Goal: Task Accomplishment & Management: Complete application form

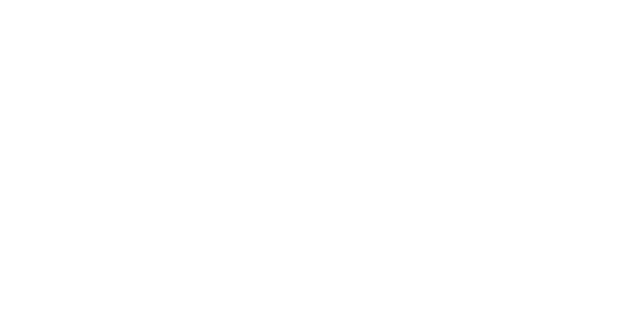
select select "100"
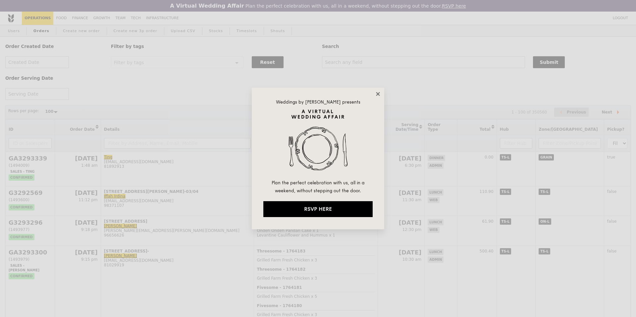
click at [377, 93] on icon at bounding box center [378, 94] width 4 height 4
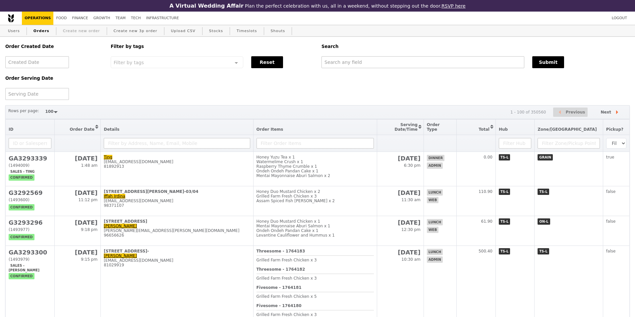
click at [96, 31] on link "Create new order" at bounding box center [81, 31] width 42 height 12
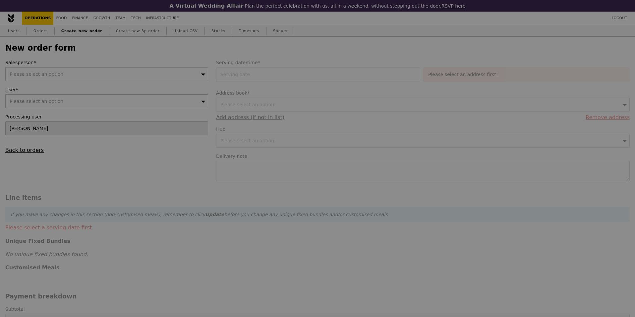
type input "Confirm"
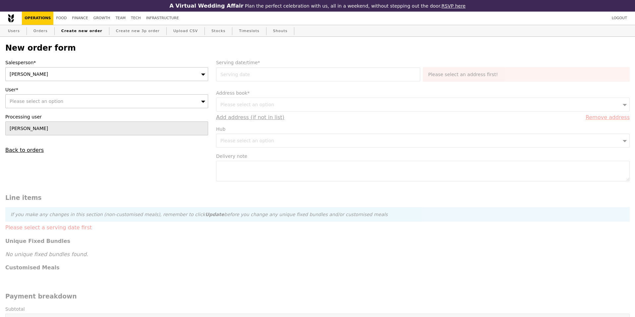
click at [84, 103] on div "Please select an option" at bounding box center [106, 101] width 203 height 14
type input "[PERSON_NAME]"
type input "Confirm"
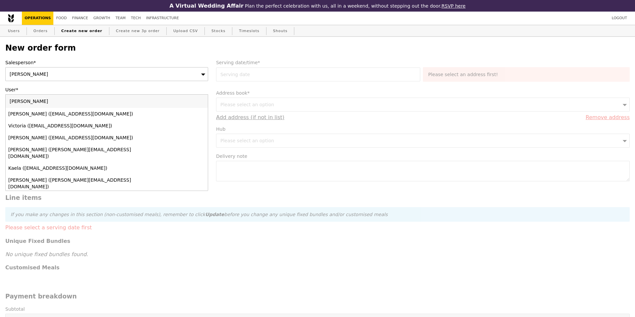
type input "[PERSON_NAME][EMAIL_ADDRESS][DOMAIN_NAME]"
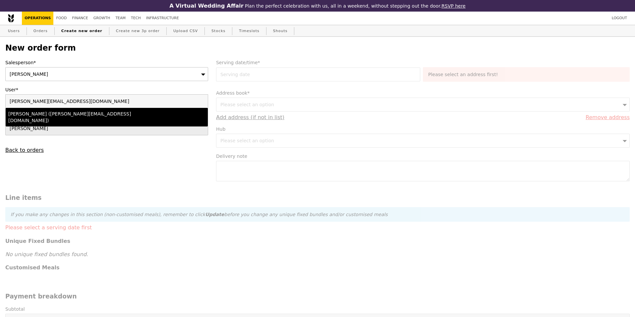
click at [116, 115] on div "[PERSON_NAME] ([PERSON_NAME][EMAIL_ADDRESS][DOMAIN_NAME])" at bounding box center [81, 117] width 147 height 13
type input "Loading..."
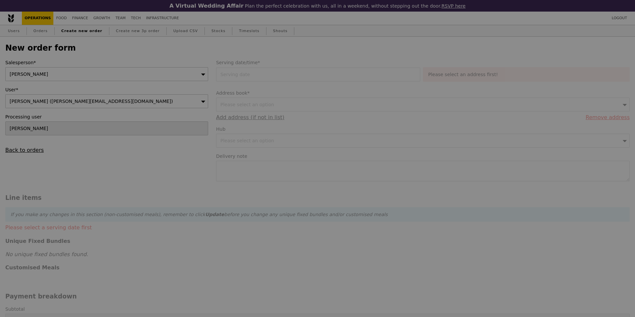
type input "9.08"
type input "9.90"
type input "Confirm"
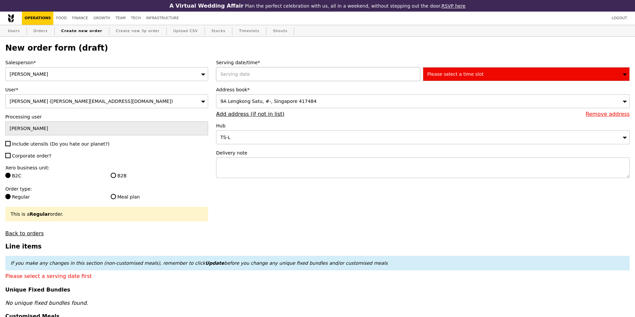
click at [261, 69] on div at bounding box center [319, 74] width 207 height 14
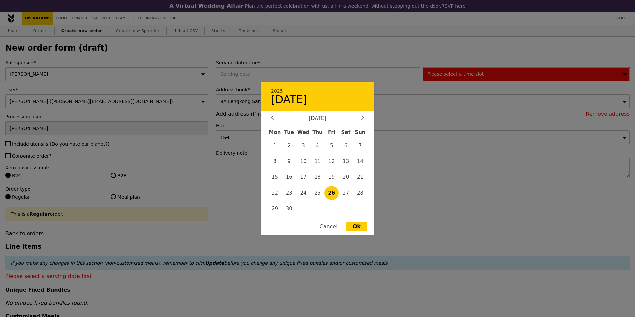
click at [332, 198] on span "26" at bounding box center [331, 193] width 14 height 14
type input "[DATE]"
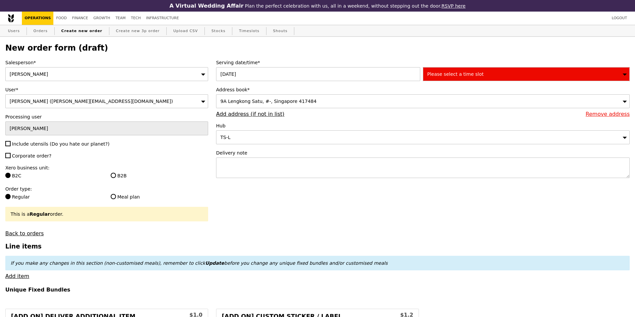
click at [461, 74] on span "Please select a time slot" at bounding box center [455, 74] width 56 height 5
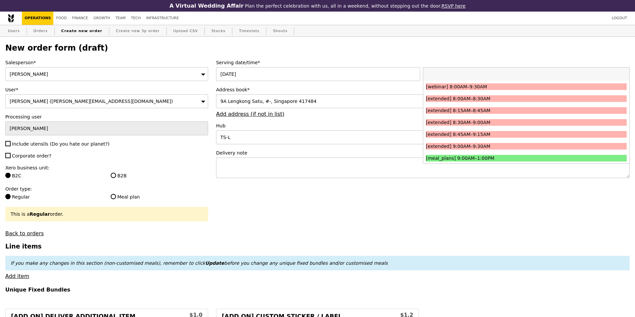
click at [317, 144] on div "TS-L" at bounding box center [423, 138] width 414 height 14
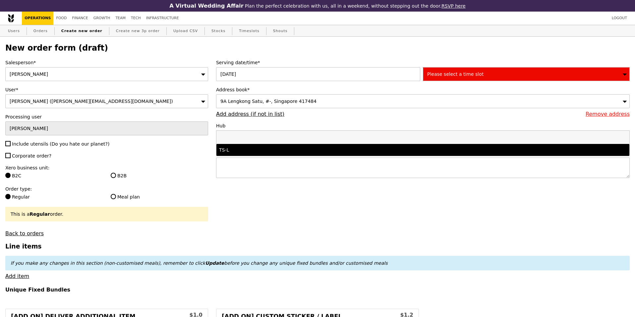
click at [317, 97] on div "9A Lengkong Satu, #-, Singapore 417484" at bounding box center [423, 101] width 414 height 14
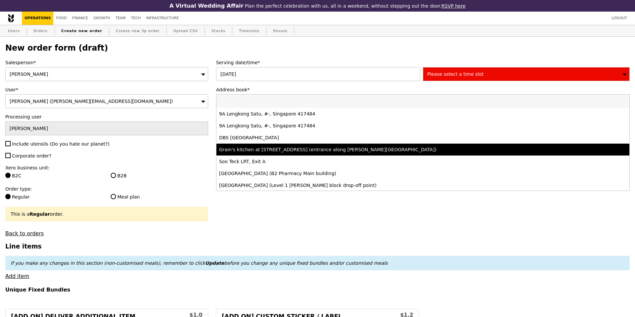
click at [302, 149] on div "Grain's kitchen at [STREET_ADDRESS] (entrance along [PERSON_NAME][GEOGRAPHIC_DA…" at bounding box center [372, 149] width 306 height 7
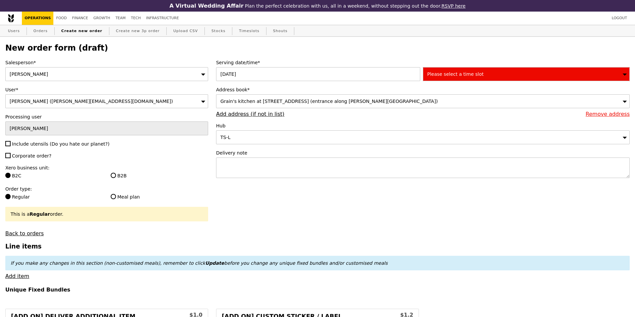
click at [439, 73] on span "Please select a time slot" at bounding box center [455, 74] width 56 height 5
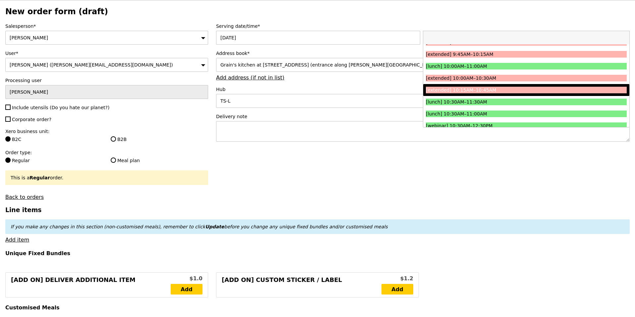
scroll to position [116, 0]
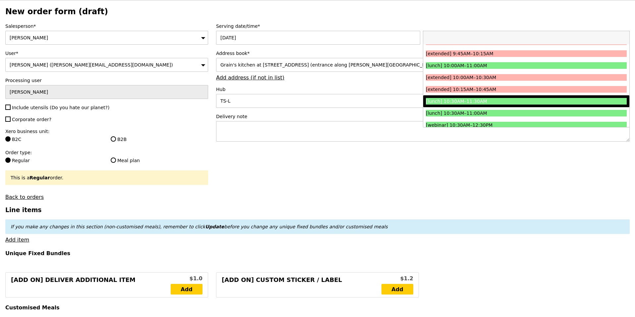
click at [487, 99] on div "[lunch] 10:30AM–11:30AM" at bounding box center [501, 101] width 151 height 7
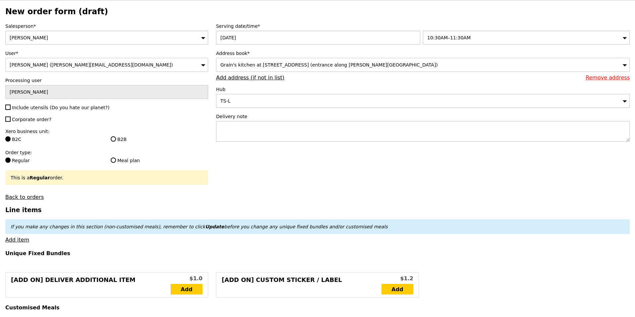
type input "Confirm"
click at [33, 120] on span "Corporate order?" at bounding box center [31, 119] width 39 height 5
click at [11, 120] on input "Corporate order?" at bounding box center [7, 119] width 5 height 5
checkbox input "true"
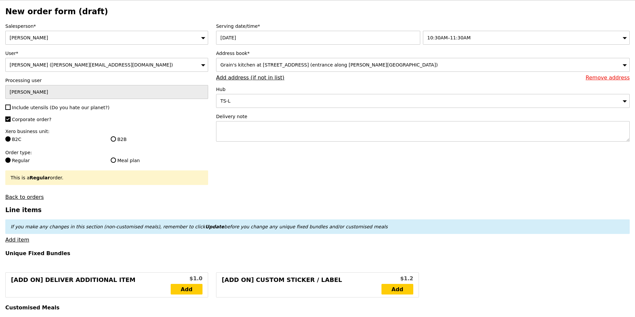
click at [52, 105] on span "Include utensils (Do you hate our planet?)" at bounding box center [60, 107] width 97 height 5
click at [11, 105] on input "Include utensils (Do you hate our planet?)" at bounding box center [7, 107] width 5 height 5
checkbox input "true"
type input "Confirm"
click at [111, 138] on input "B2B" at bounding box center [113, 139] width 5 height 5
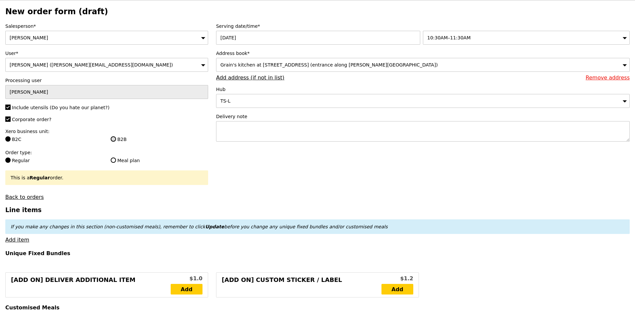
radio input "true"
type input "Loading..."
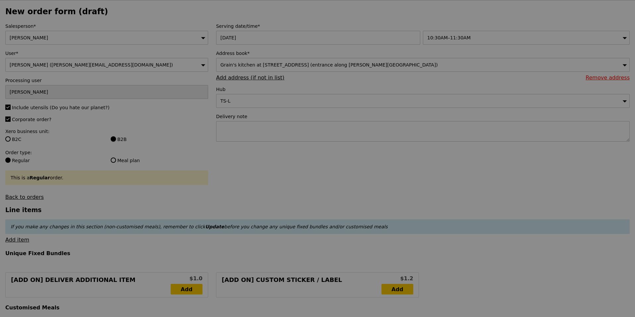
type input "0.00"
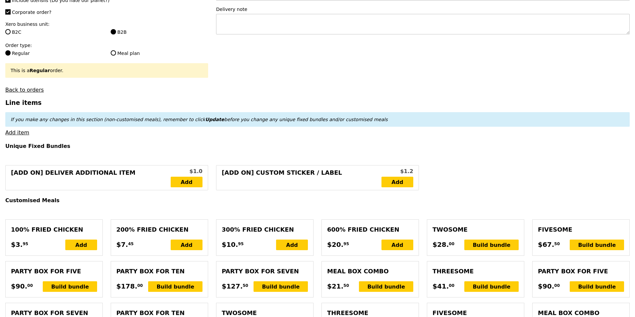
scroll to position [157, 0]
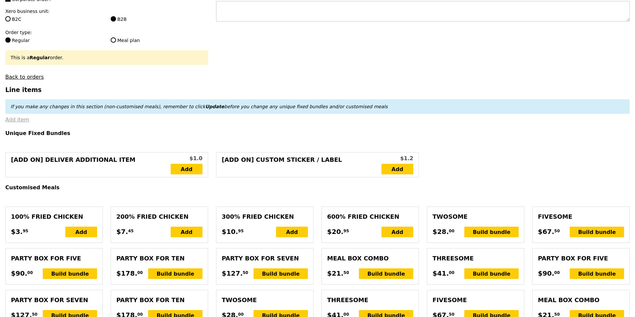
click at [23, 120] on link "Add item" at bounding box center [17, 120] width 24 height 6
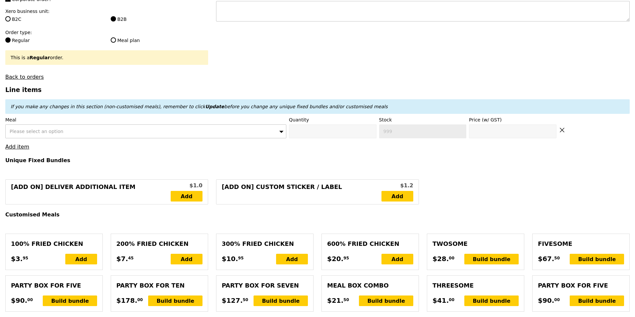
click at [134, 128] on div "Please select an option" at bounding box center [145, 132] width 281 height 14
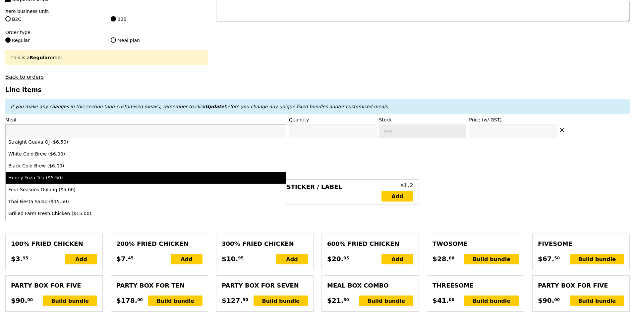
scroll to position [117, 0]
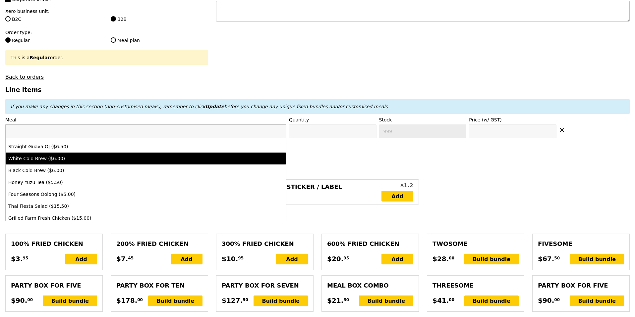
click at [127, 159] on div "White Cold Brew ($6.00)" at bounding box center [111, 158] width 206 height 7
type input "Confirm anyway"
type input "0"
type input "93"
type input "6.0"
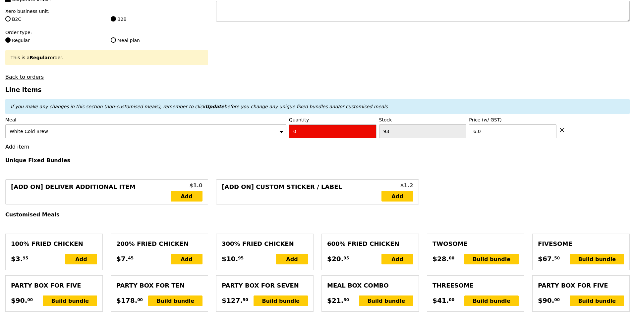
click at [328, 134] on input "0" at bounding box center [332, 132] width 87 height 14
type input "Confirm"
type input "1"
click at [17, 146] on link "Add item" at bounding box center [17, 147] width 24 height 6
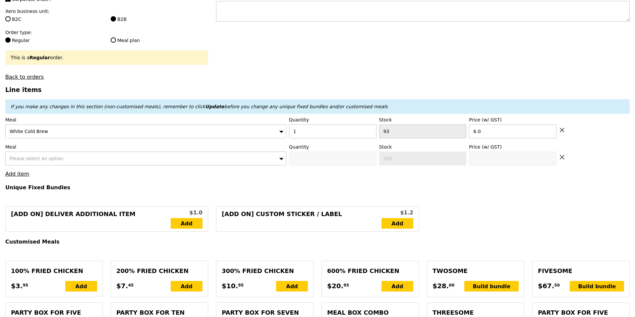
type input "Loading..."
type input "6.00"
click at [223, 159] on div "Please select an option" at bounding box center [145, 159] width 281 height 14
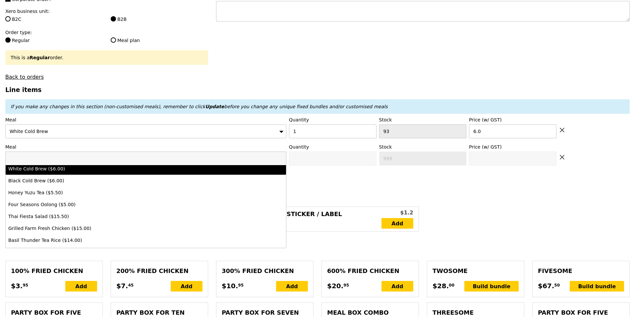
scroll to position [140, 0]
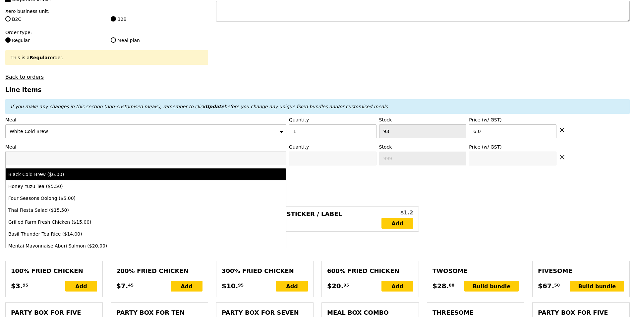
click at [147, 178] on li "Black Cold Brew ($6.00)" at bounding box center [146, 175] width 280 height 12
type input "Confirm anyway"
type input "0"
type input "100"
type input "6.0"
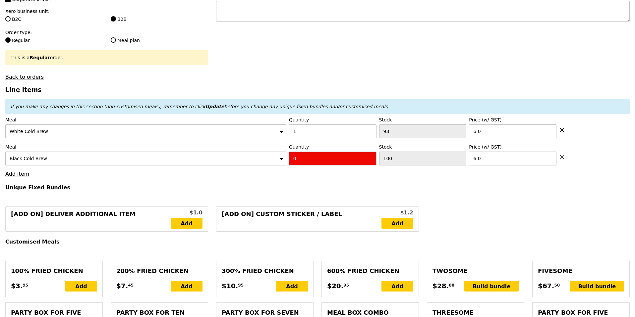
click at [297, 155] on input "0" at bounding box center [332, 159] width 87 height 14
type input "Confirm"
type input "1"
click at [17, 172] on link "Add item" at bounding box center [17, 174] width 24 height 6
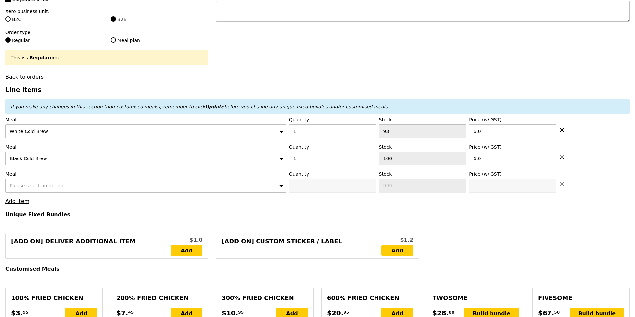
type input "Loading..."
click at [106, 184] on div "Please select an option" at bounding box center [145, 186] width 281 height 14
type input "12.00"
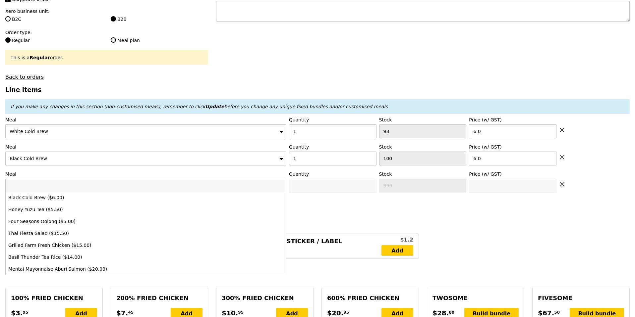
scroll to position [144, 0]
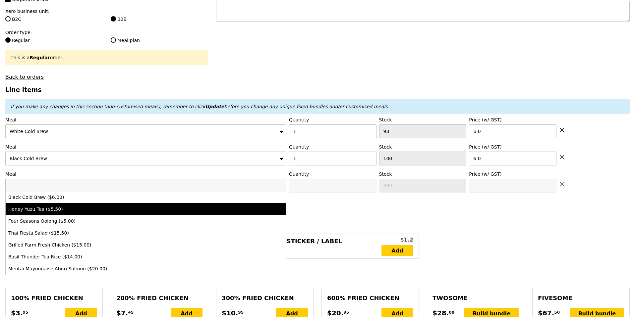
click at [201, 204] on li "Honey Yuzu Tea ($5.50)" at bounding box center [146, 209] width 280 height 12
type input "Confirm anyway"
type input "0"
type input "78"
type input "5.5"
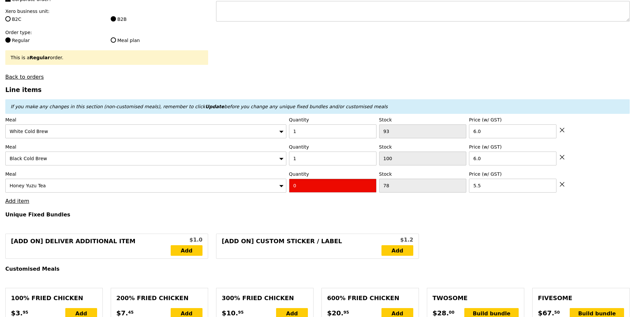
click at [319, 186] on input "0" at bounding box center [332, 186] width 87 height 14
type input "Confirm"
type input "1"
click at [560, 156] on icon at bounding box center [562, 157] width 6 height 6
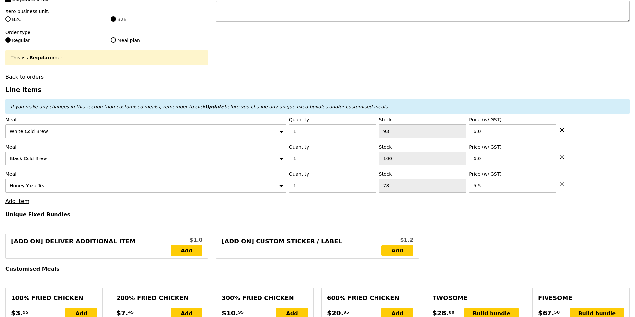
type input "Loading..."
type input "78"
type input "5.5"
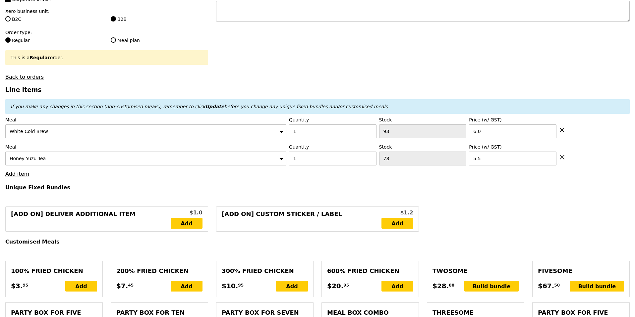
type input "6.00"
click at [562, 130] on icon at bounding box center [562, 130] width 4 height 4
type input "Loading..."
type input "78"
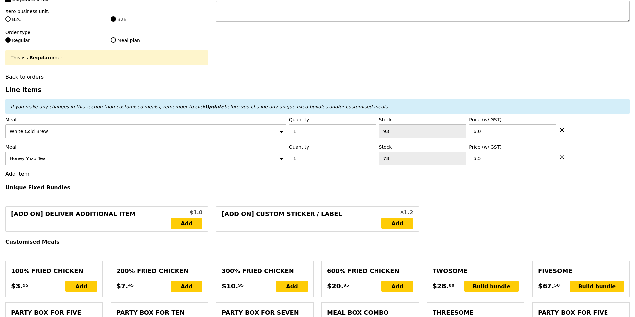
type input "5.5"
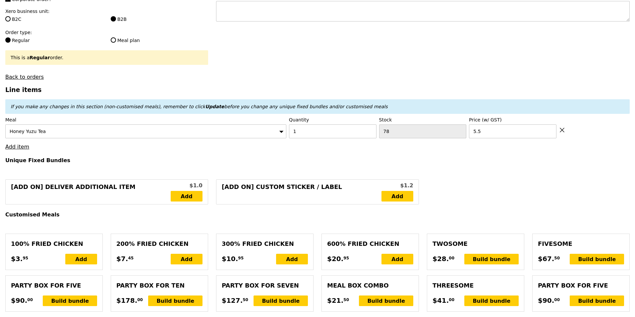
type input "0.00"
click at [15, 147] on link "Add item" at bounding box center [17, 147] width 24 height 6
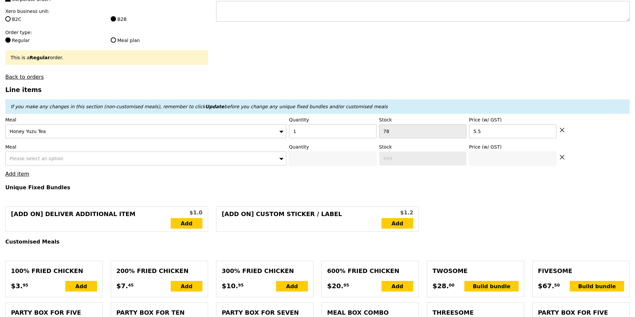
click at [30, 158] on span "Please select an option" at bounding box center [37, 158] width 54 height 5
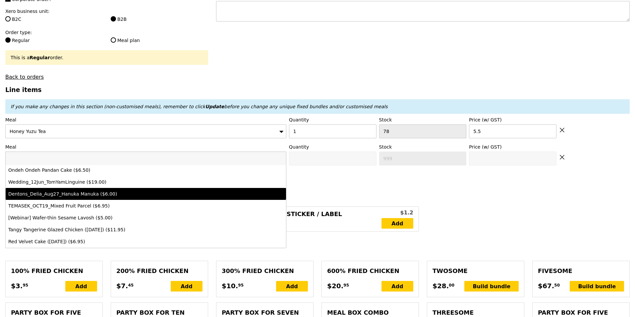
scroll to position [427, 0]
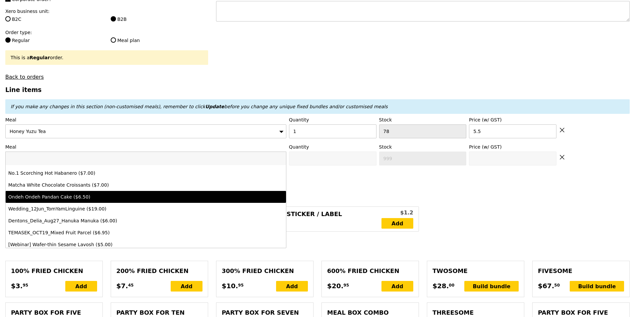
click at [101, 196] on div "Ondeh Ondeh Pandan Cake ($6.50)" at bounding box center [111, 197] width 206 height 7
type input "Confirm anyway"
type input "0"
type input "84"
type input "6.5"
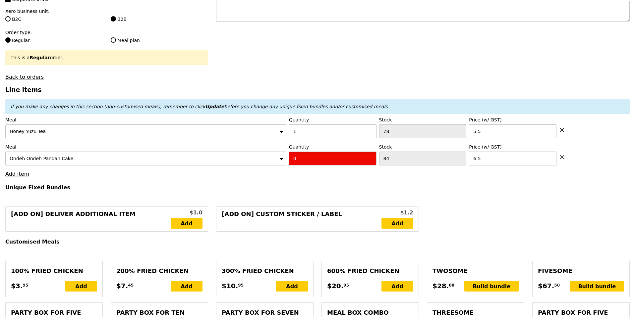
click at [310, 155] on input "0" at bounding box center [332, 159] width 87 height 14
type input "Confirm"
type input "1"
click at [25, 174] on link "Add item" at bounding box center [17, 174] width 24 height 6
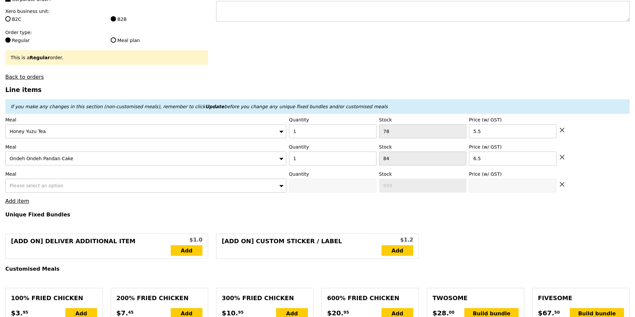
type input "Loading..."
type input "6.50"
click at [67, 183] on div "Please select an option" at bounding box center [145, 186] width 281 height 14
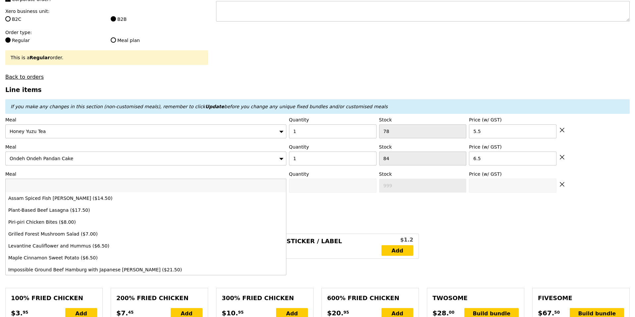
type input "Confirm"
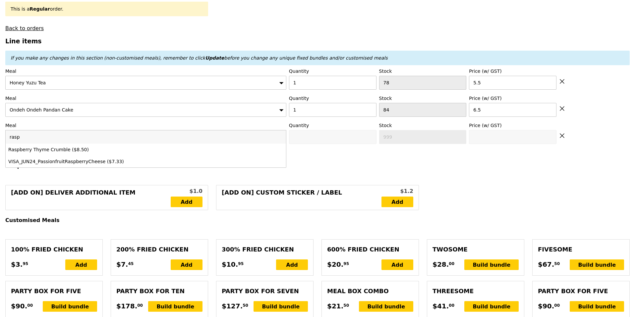
scroll to position [0, 0]
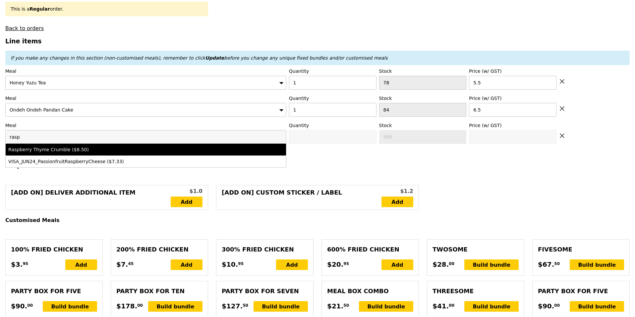
type input "rasp"
click at [84, 146] on div "Raspberry Thyme Crumble ($8.50)" at bounding box center [111, 149] width 206 height 7
type input "Confirm anyway"
type input "0"
type input "96"
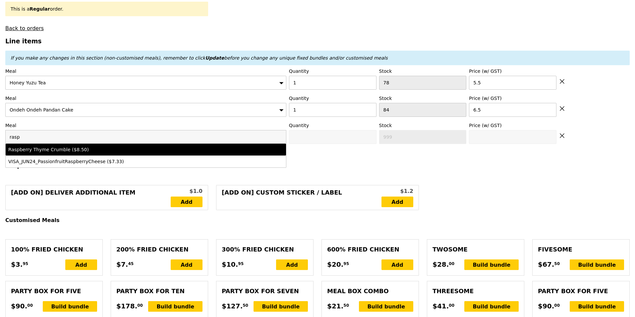
type input "8.5"
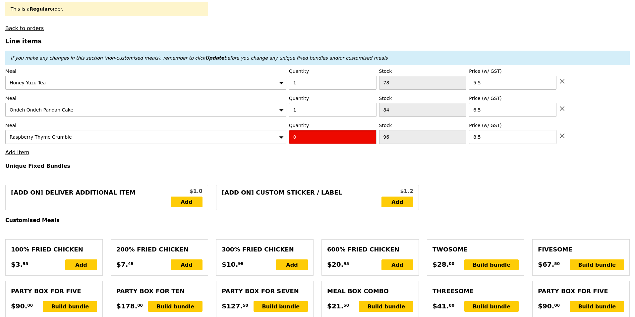
click at [336, 136] on input "0" at bounding box center [332, 137] width 87 height 14
type input "Confirm"
type input "1"
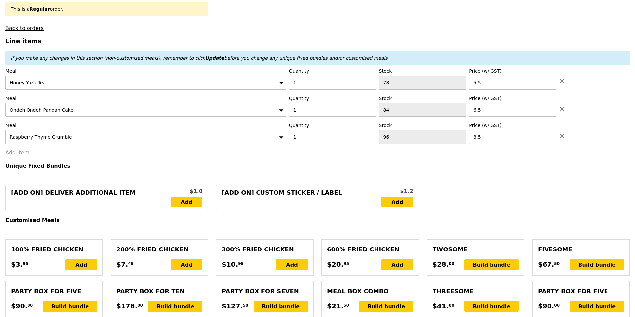
type input "Loading..."
click at [19, 152] on link "Add item" at bounding box center [17, 152] width 24 height 6
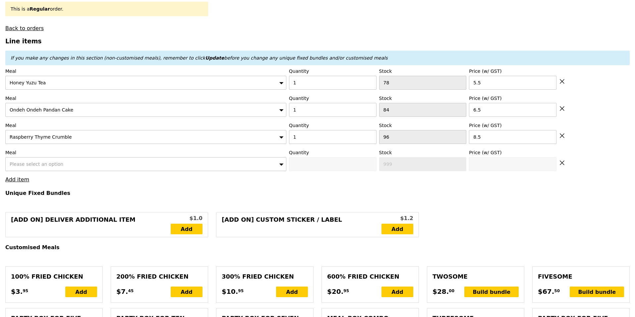
type input "15.00"
type input "Confirm"
click at [89, 166] on div "Please select an option" at bounding box center [145, 164] width 281 height 14
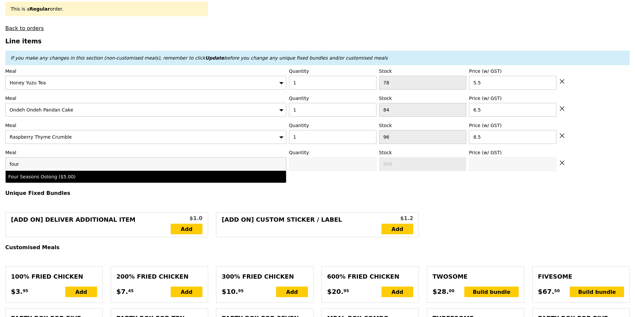
type input "four"
click at [77, 175] on div "Four Seasons Oolong ($5.00)" at bounding box center [111, 177] width 206 height 7
type input "Confirm anyway"
type input "0"
type input "90"
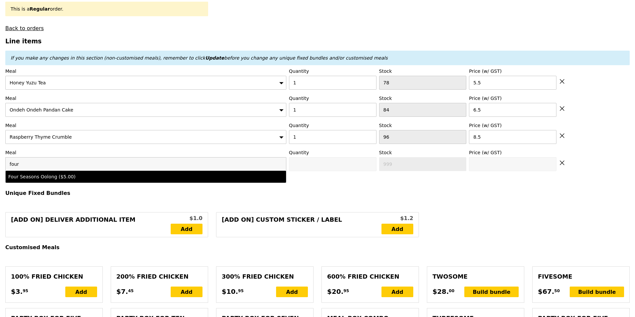
type input "5.0"
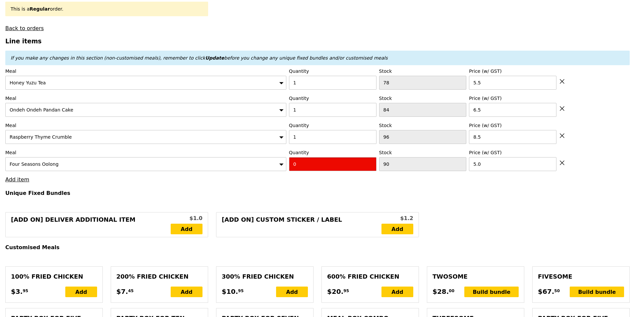
click at [323, 163] on input "0" at bounding box center [332, 164] width 87 height 14
type input "Confirm"
type input "1"
click at [445, 194] on h4 "Unique Fixed Bundles" at bounding box center [317, 193] width 624 height 6
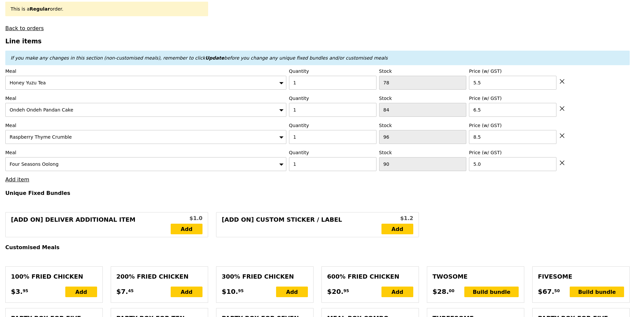
type input "Loading..."
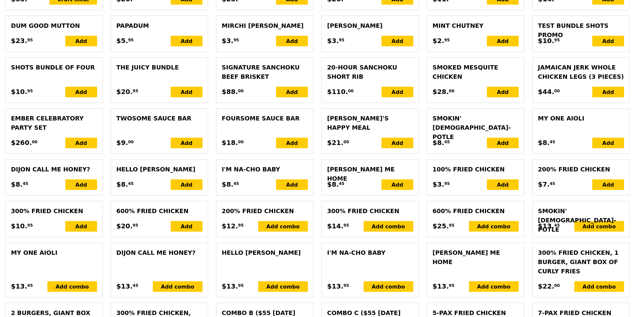
type input "20.00"
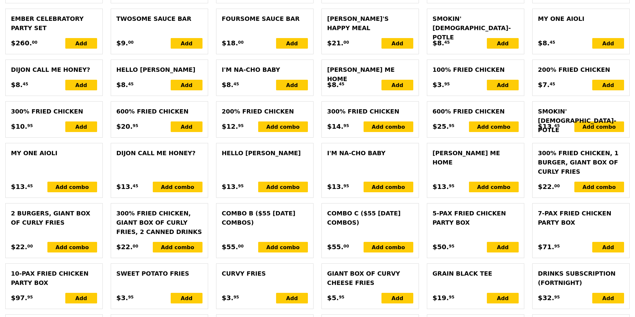
type input "Confirm"
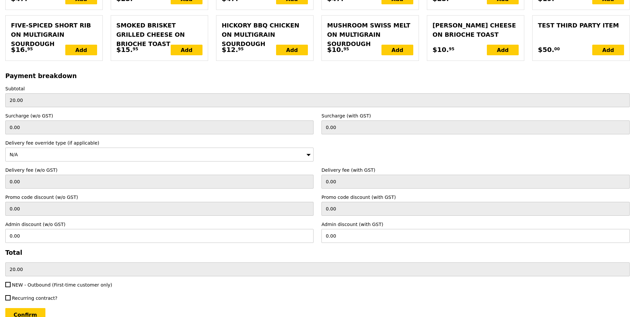
scroll to position [1528, 0]
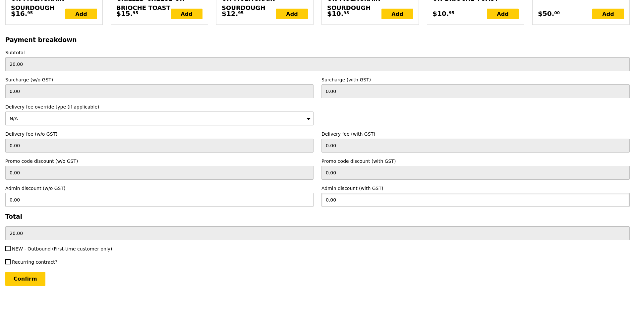
click at [346, 200] on input "0.00" at bounding box center [475, 200] width 308 height 14
type input "20"
type input "18.35"
type input "0.00"
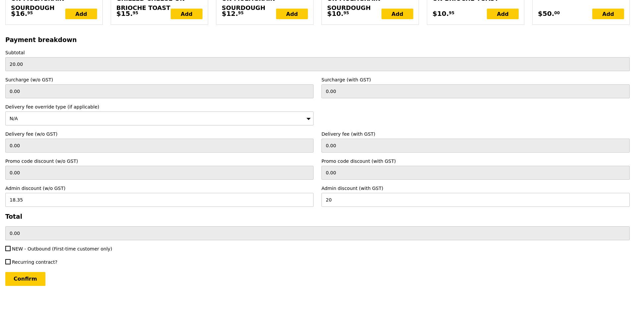
click at [321, 266] on div "Recurring contract?" at bounding box center [317, 263] width 632 height 8
type input "Loading..."
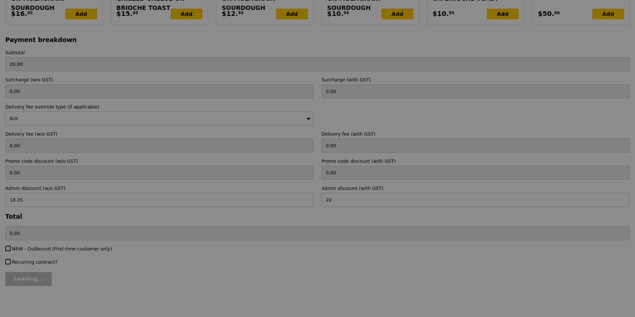
type input "20.00"
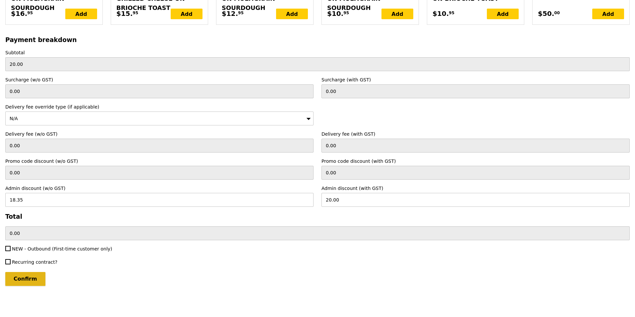
click at [26, 275] on input "Confirm" at bounding box center [25, 279] width 40 height 14
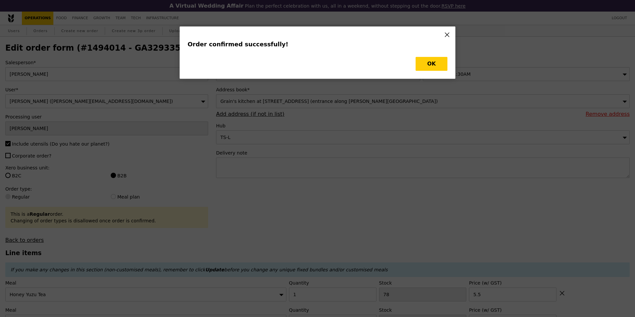
type input "Loading..."
checkbox input "false"
type input "90"
type input "5.00"
type input "96"
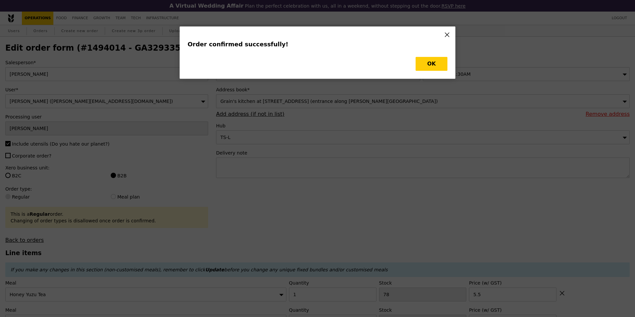
type input "8.50"
type input "84"
type input "6.50"
type input "89"
type input "95"
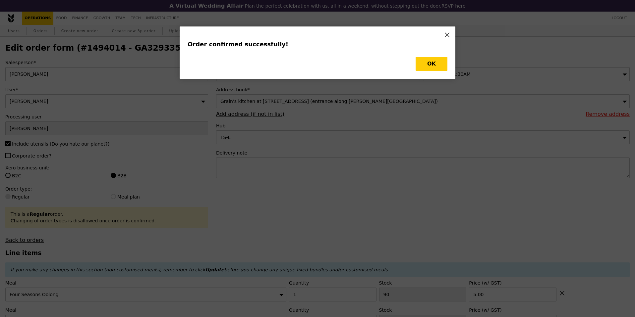
type input "83"
type input "Update"
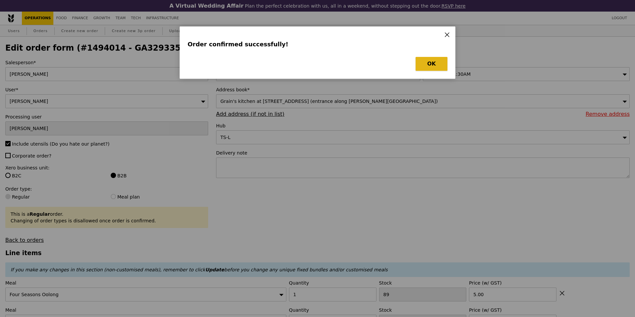
click at [430, 60] on button "OK" at bounding box center [432, 64] width 32 height 14
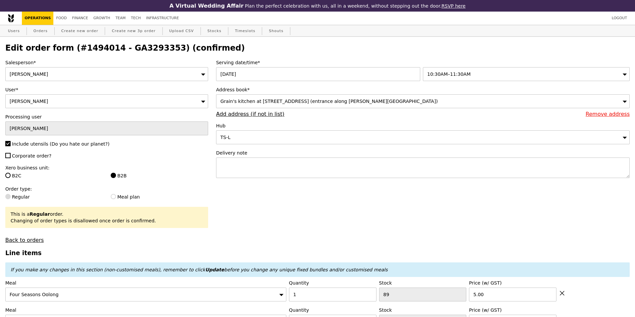
click at [458, 49] on h2 "Edit order form (#1494014 - GA3293353) (confirmed)" at bounding box center [317, 47] width 624 height 9
